Goal: Task Accomplishment & Management: Manage account settings

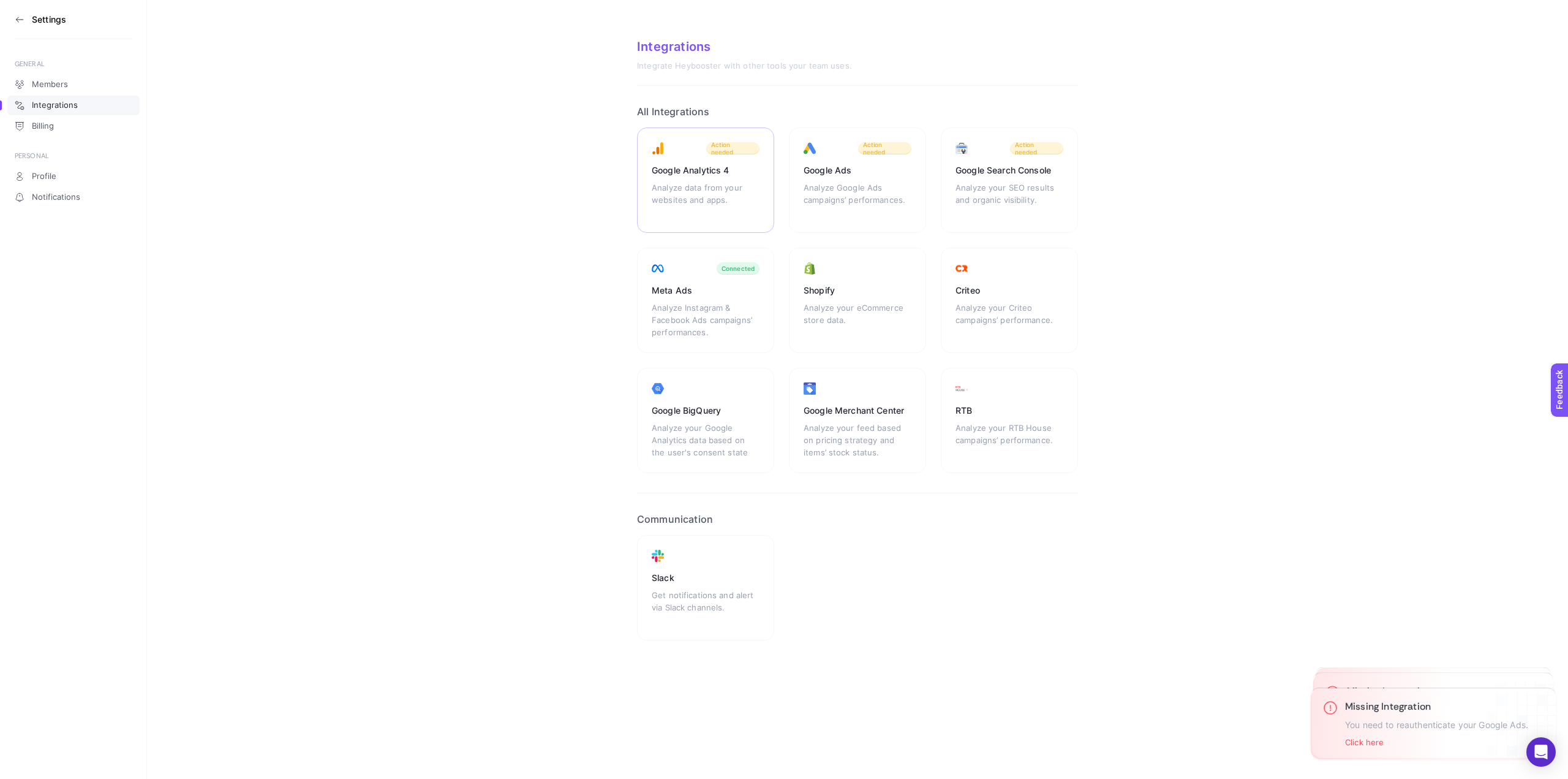
click at [717, 174] on div "Google Analytics 4" at bounding box center [706, 170] width 108 height 13
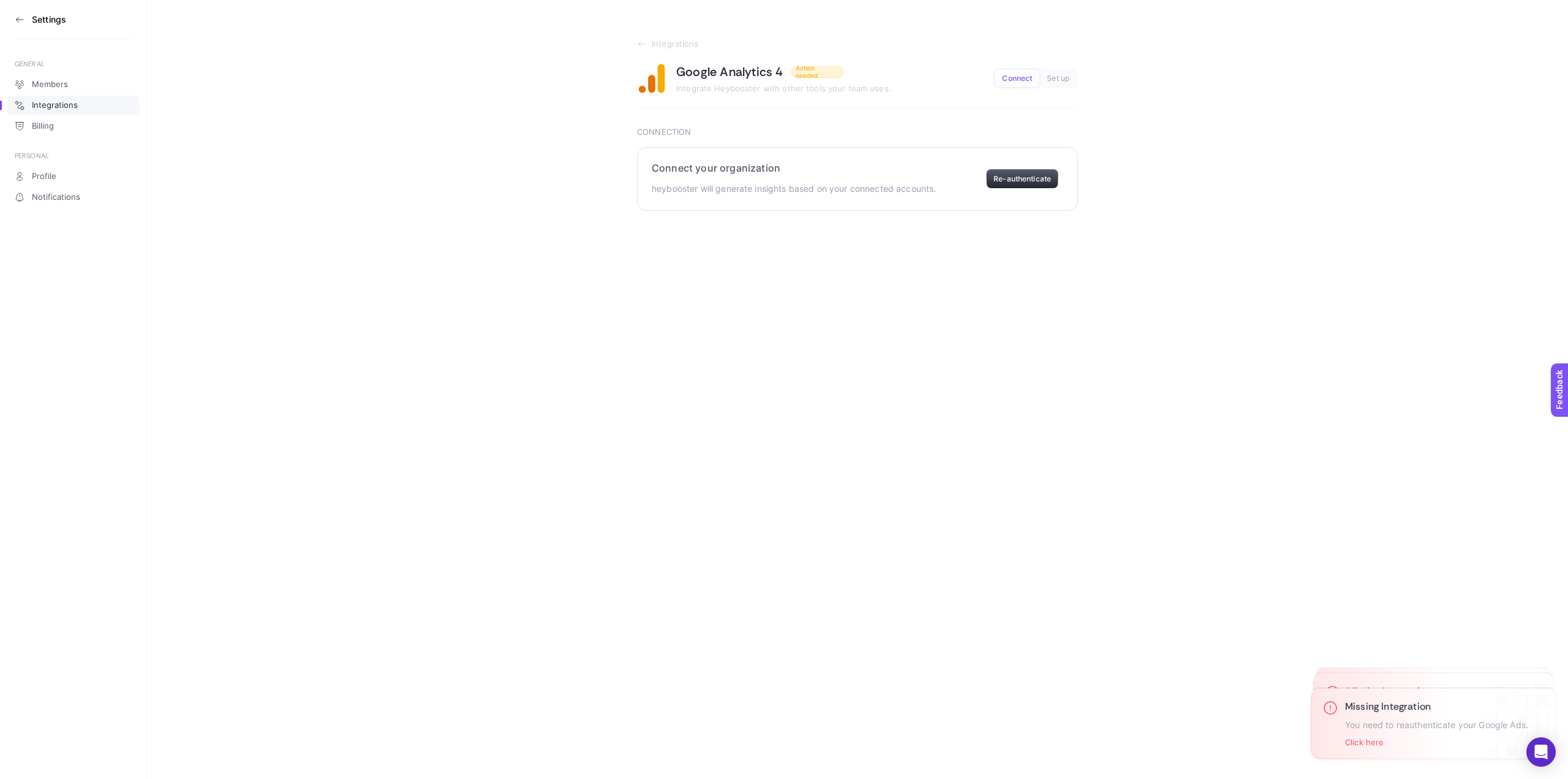
click at [1032, 183] on button "Re-authenticate" at bounding box center [1022, 179] width 72 height 19
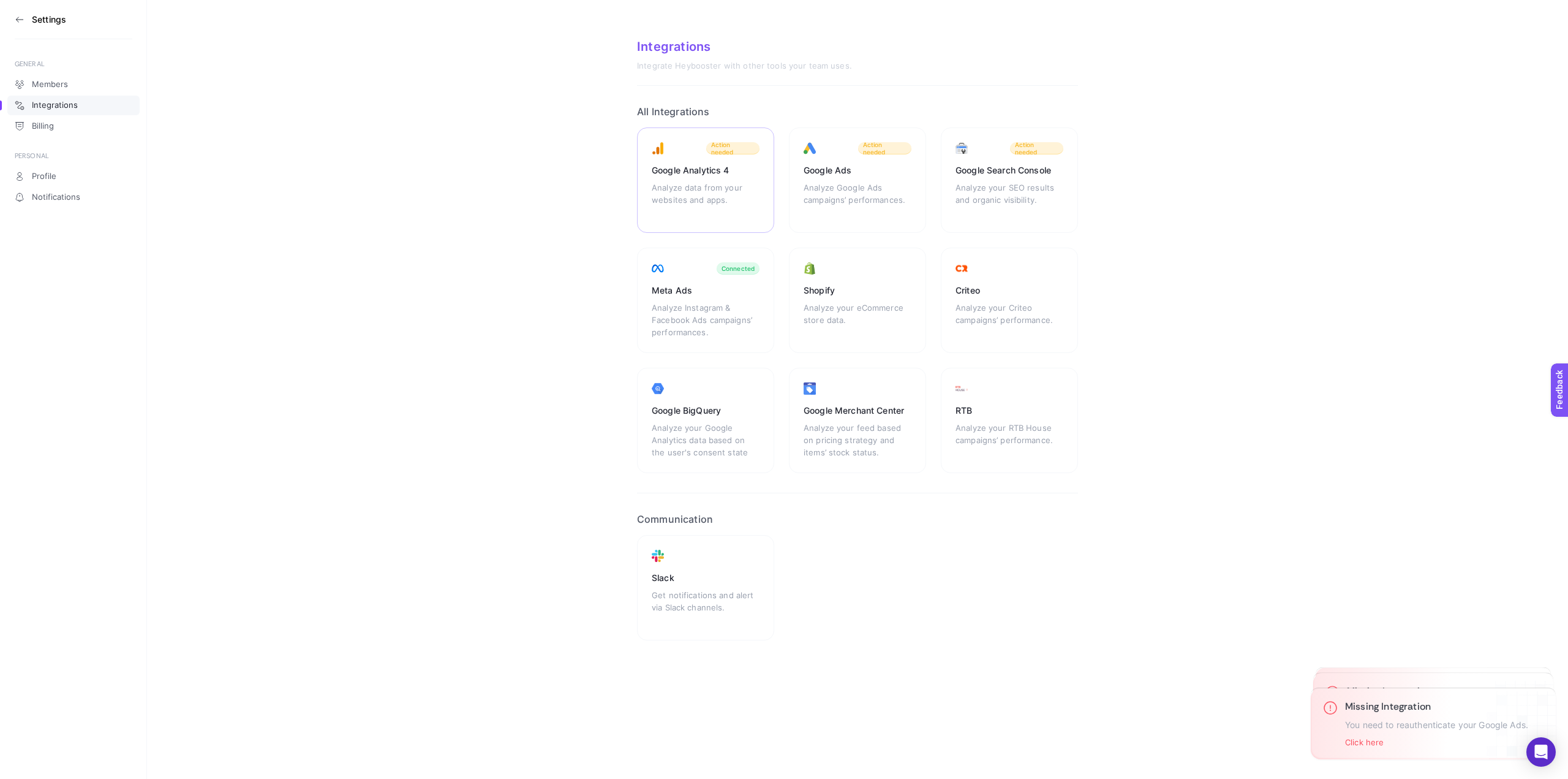
click at [788, 157] on div "Google Analytics 4 Analyze data from your websites and apps. Action needed" at bounding box center [857, 180] width 137 height 106
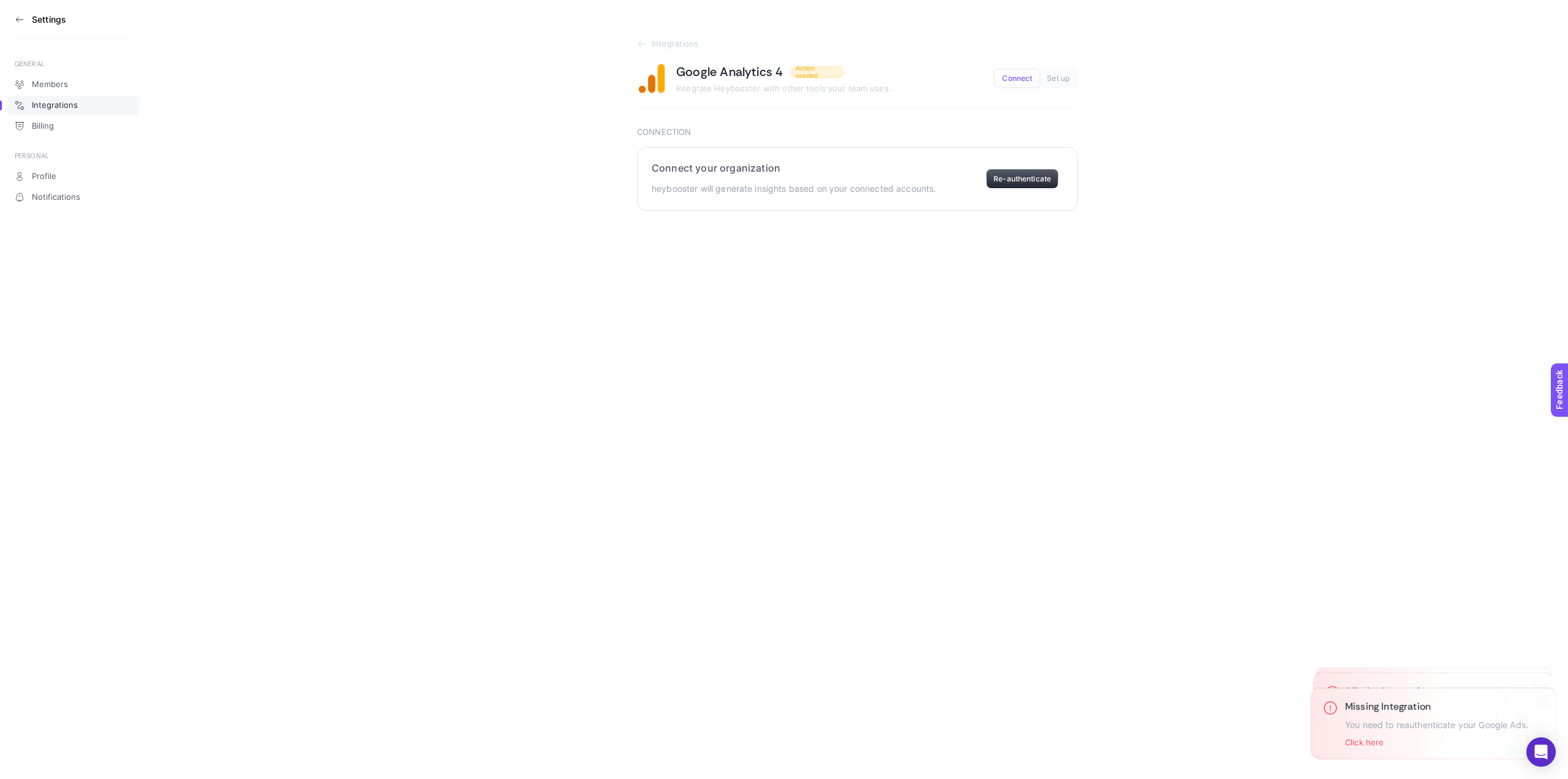
click at [1010, 178] on button "Re-authenticate" at bounding box center [1022, 179] width 72 height 19
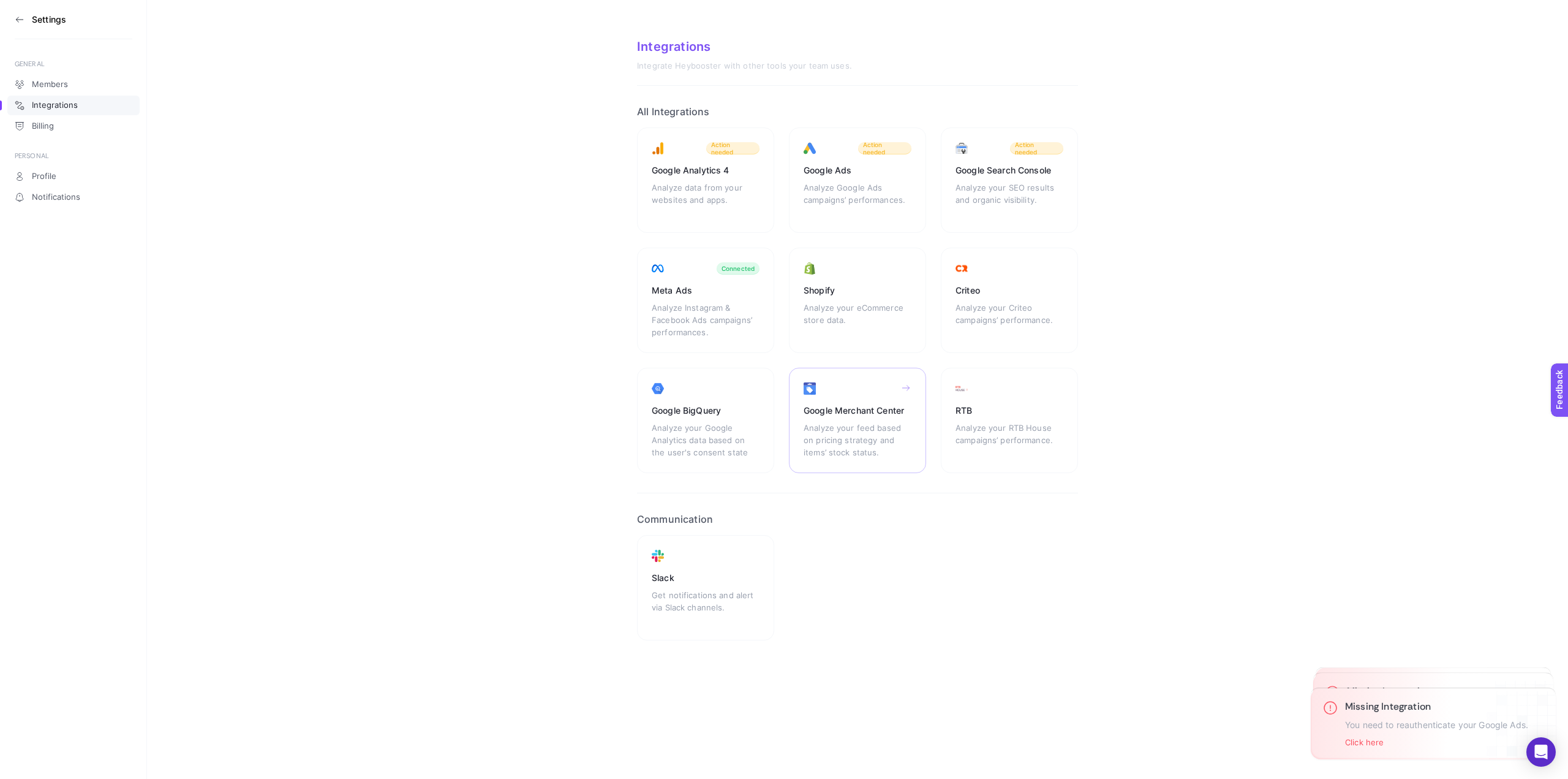
click at [893, 421] on div "Analyze your feed based on pricing strategy and items’ stock status." at bounding box center [858, 440] width 108 height 37
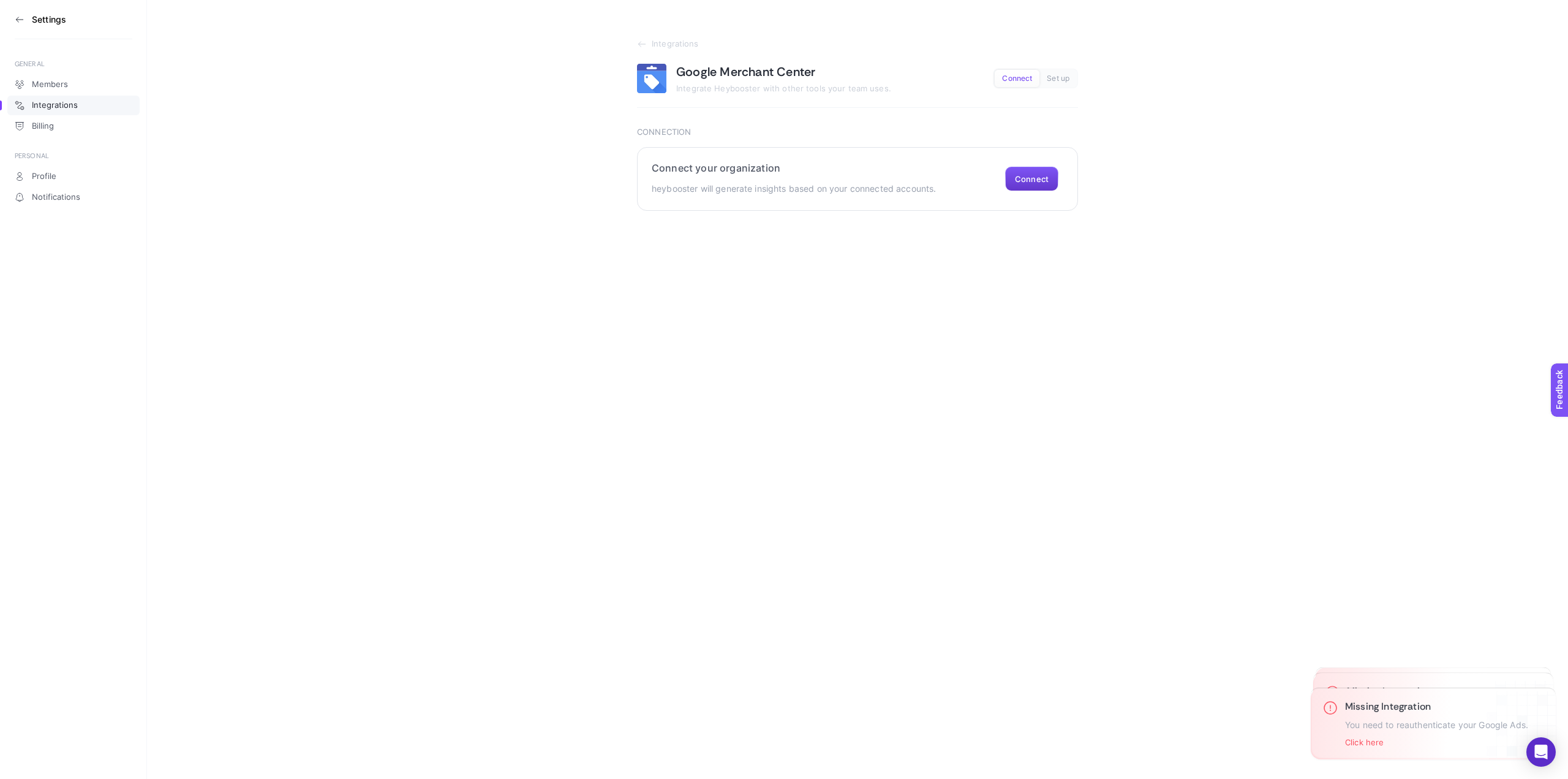
click at [1033, 180] on button "Connect" at bounding box center [1031, 178] width 53 height 24
